Goal: Use online tool/utility: Utilize a website feature to perform a specific function

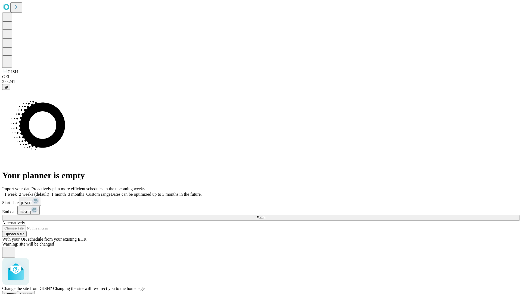
click at [33, 291] on span "Confirm" at bounding box center [26, 293] width 13 height 4
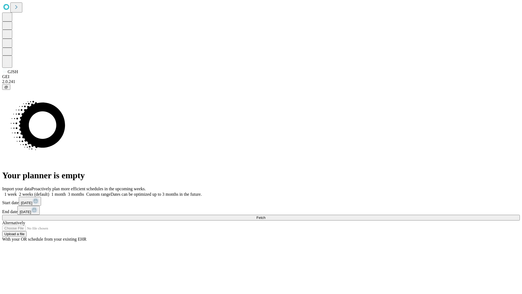
click at [66, 192] on label "1 month" at bounding box center [57, 194] width 17 height 5
click at [265, 215] on span "Fetch" at bounding box center [260, 217] width 9 height 4
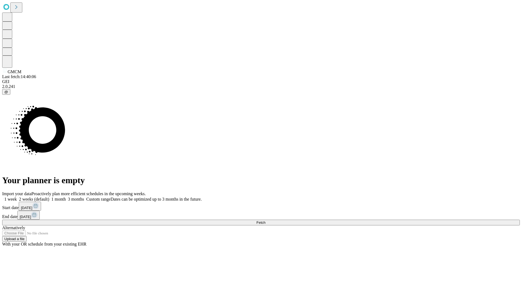
click at [66, 197] on label "1 month" at bounding box center [57, 199] width 17 height 5
click at [265, 220] on span "Fetch" at bounding box center [260, 222] width 9 height 4
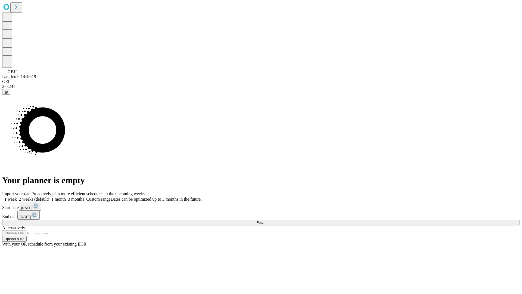
click at [265, 220] on span "Fetch" at bounding box center [260, 222] width 9 height 4
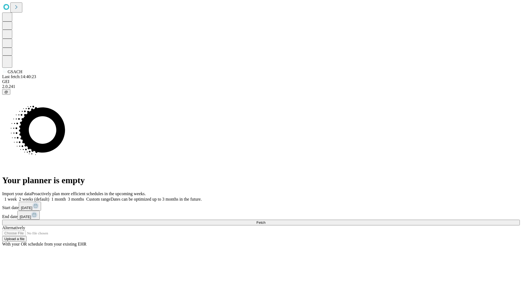
click at [66, 197] on label "1 month" at bounding box center [57, 199] width 17 height 5
click at [265, 220] on span "Fetch" at bounding box center [260, 222] width 9 height 4
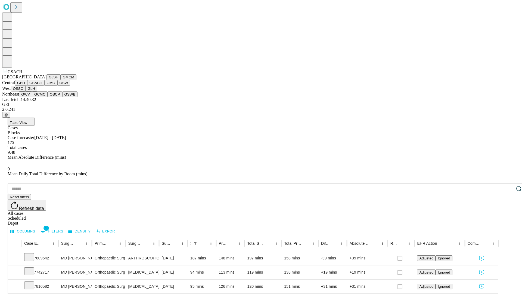
click at [44, 86] on button "GMC" at bounding box center [50, 83] width 13 height 6
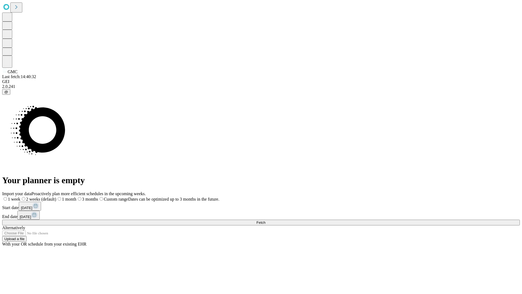
click at [76, 197] on label "1 month" at bounding box center [66, 199] width 20 height 5
click at [265, 220] on span "Fetch" at bounding box center [260, 222] width 9 height 4
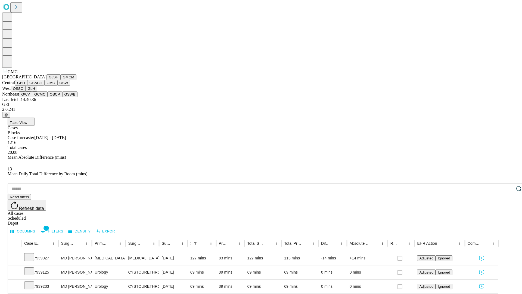
click at [57, 86] on button "OSW" at bounding box center [63, 83] width 13 height 6
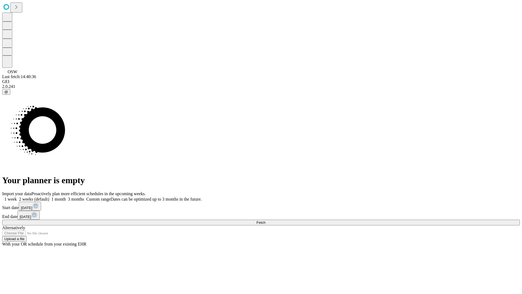
click at [66, 197] on label "1 month" at bounding box center [57, 199] width 17 height 5
click at [265, 220] on span "Fetch" at bounding box center [260, 222] width 9 height 4
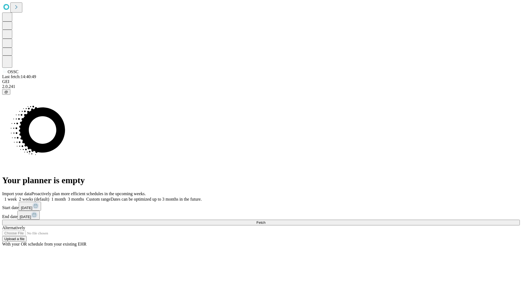
click at [66, 197] on label "1 month" at bounding box center [57, 199] width 17 height 5
click at [265, 220] on span "Fetch" at bounding box center [260, 222] width 9 height 4
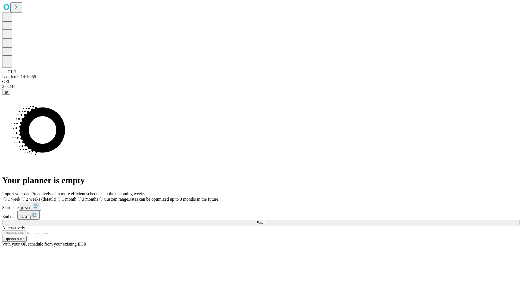
click at [76, 197] on label "1 month" at bounding box center [66, 199] width 20 height 5
click at [265, 220] on span "Fetch" at bounding box center [260, 222] width 9 height 4
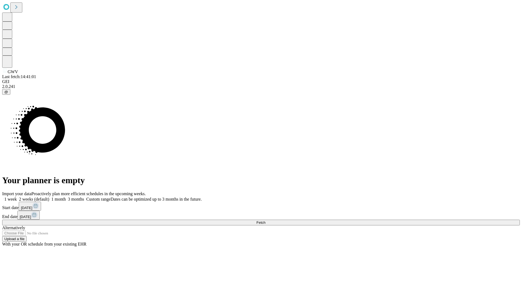
click at [66, 197] on label "1 month" at bounding box center [57, 199] width 17 height 5
click at [265, 220] on span "Fetch" at bounding box center [260, 222] width 9 height 4
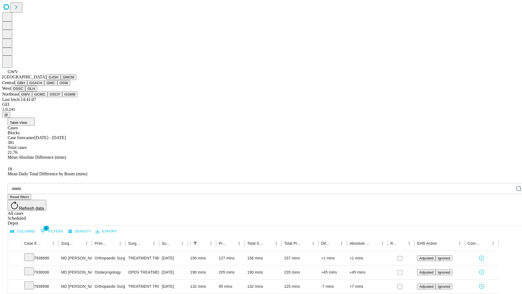
click at [42, 97] on button "GCMC" at bounding box center [39, 94] width 15 height 6
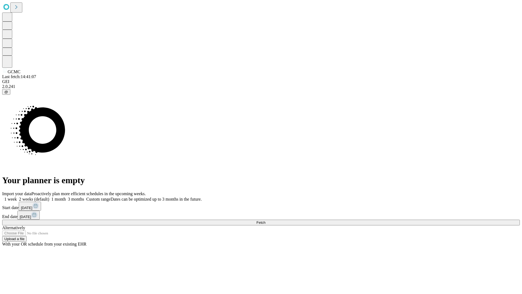
click at [66, 197] on label "1 month" at bounding box center [57, 199] width 17 height 5
click at [265, 220] on span "Fetch" at bounding box center [260, 222] width 9 height 4
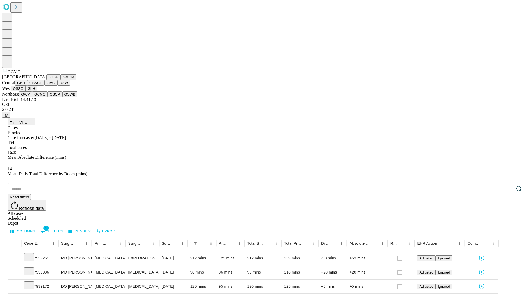
click at [48, 97] on button "OSCP" at bounding box center [55, 94] width 15 height 6
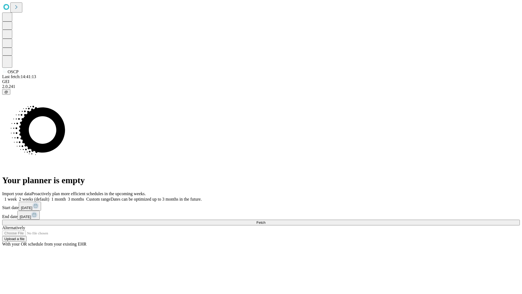
click at [265, 220] on span "Fetch" at bounding box center [260, 222] width 9 height 4
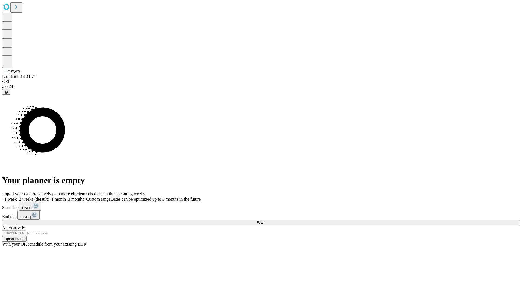
click at [66, 197] on label "1 month" at bounding box center [57, 199] width 17 height 5
click at [265, 220] on span "Fetch" at bounding box center [260, 222] width 9 height 4
